Goal: Task Accomplishment & Management: Use online tool/utility

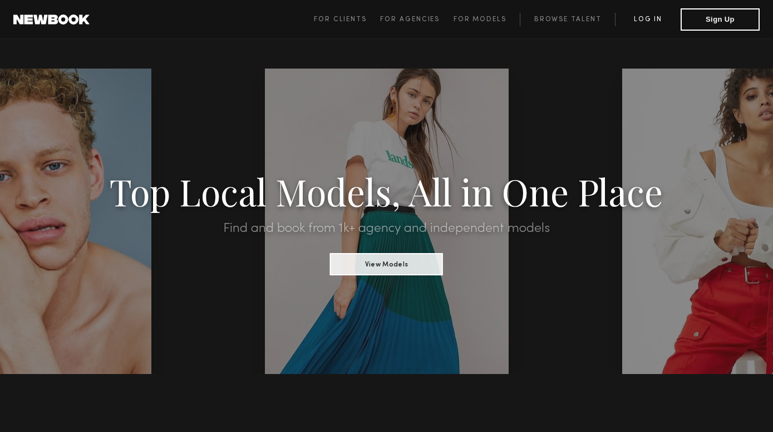
click at [653, 19] on link "Log in" at bounding box center [648, 19] width 66 height 13
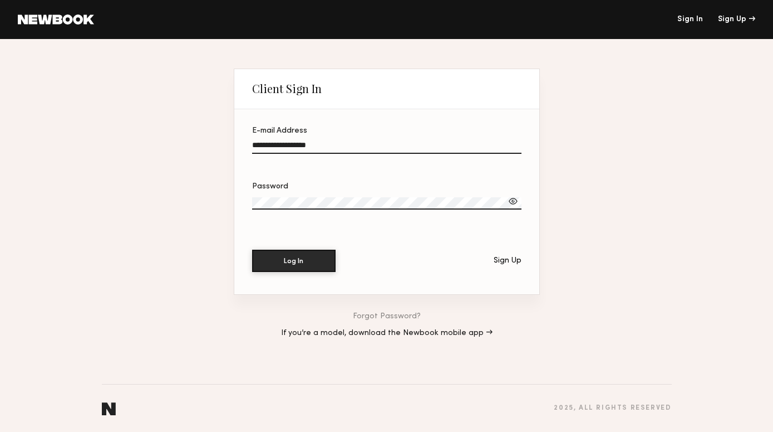
type input "**********"
click at [271, 194] on label "Password" at bounding box center [386, 202] width 269 height 38
click at [293, 260] on button "Log In" at bounding box center [294, 260] width 84 height 22
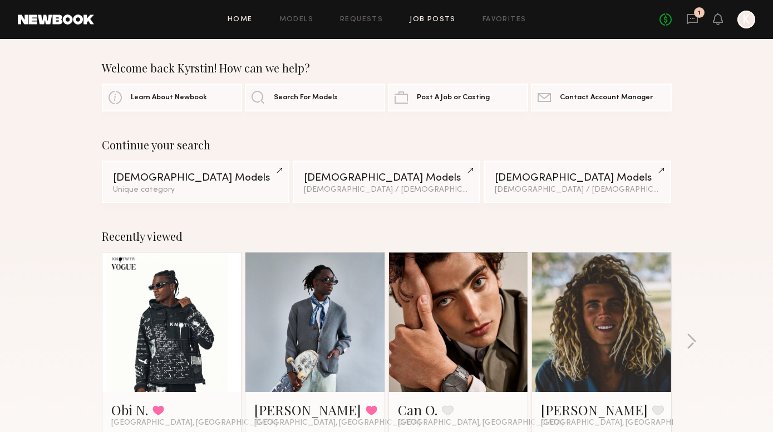
click at [439, 21] on link "Job Posts" at bounding box center [433, 19] width 46 height 7
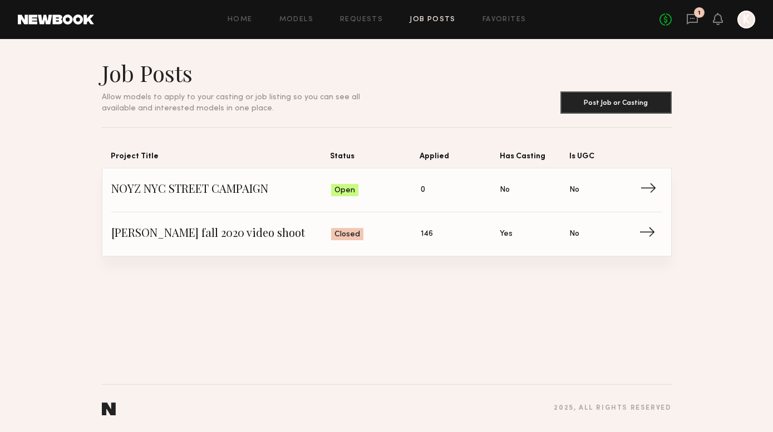
click at [253, 190] on span "NOYZ NYC STREET CAMPAIGN" at bounding box center [221, 190] width 220 height 17
